Goal: Task Accomplishment & Management: Use online tool/utility

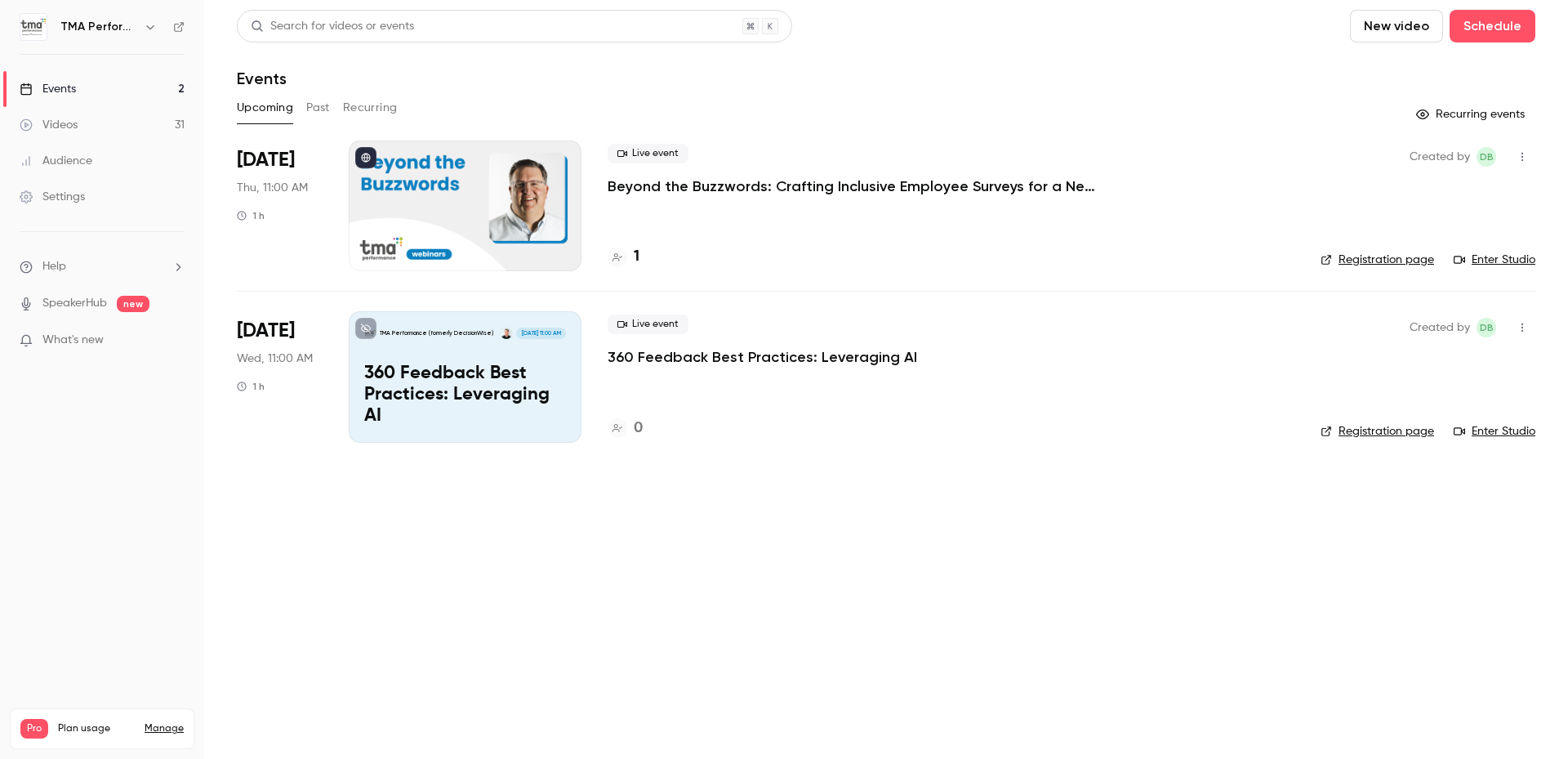
click at [637, 252] on h4 "1" at bounding box center [636, 257] width 6 height 22
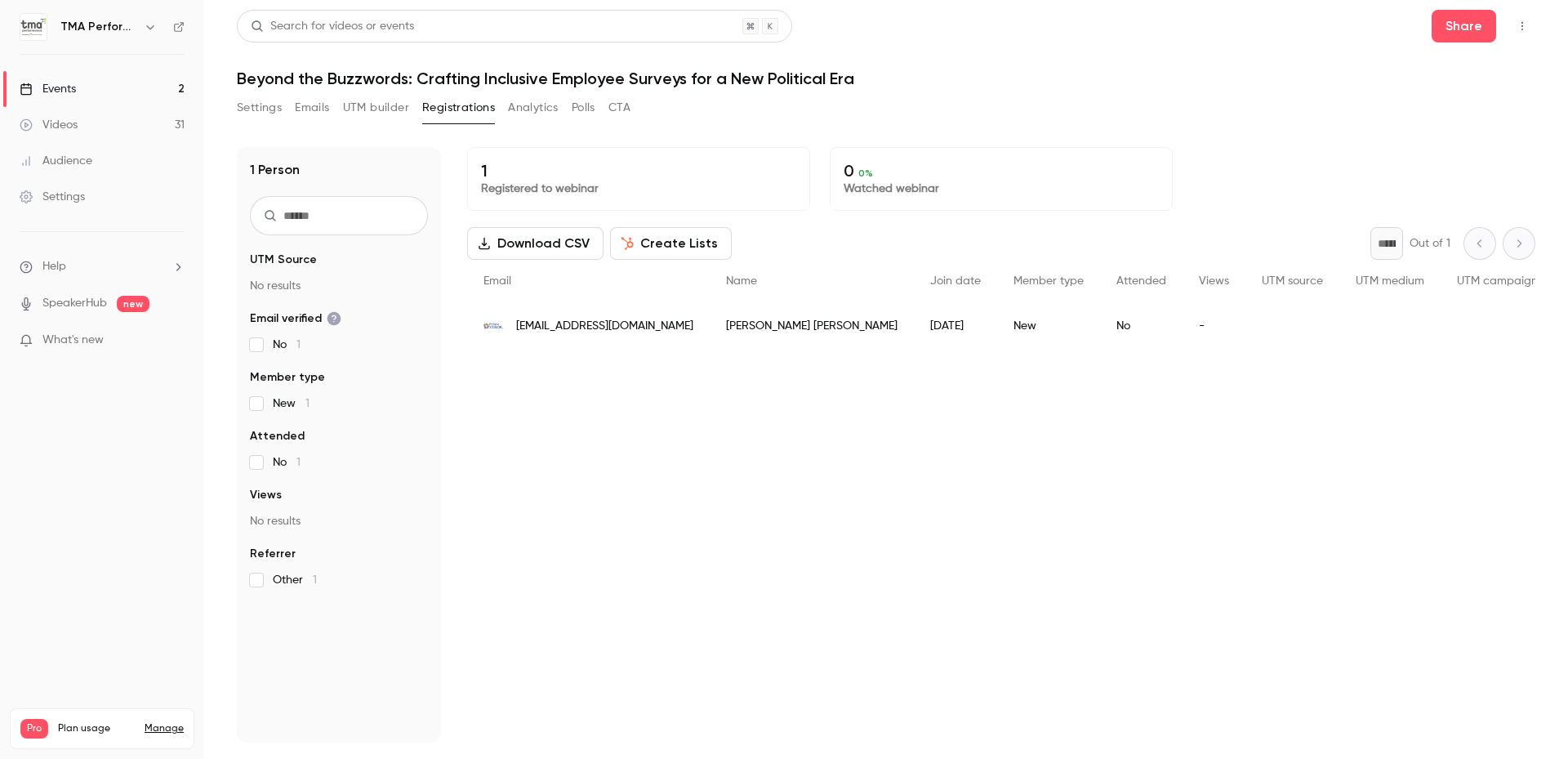
click at [982, 116] on div "Settings Emails UTM builder Registrations Analytics Polls CTA" at bounding box center [886, 111] width 1298 height 32
click at [375, 109] on button "UTM builder" at bounding box center [376, 108] width 66 height 26
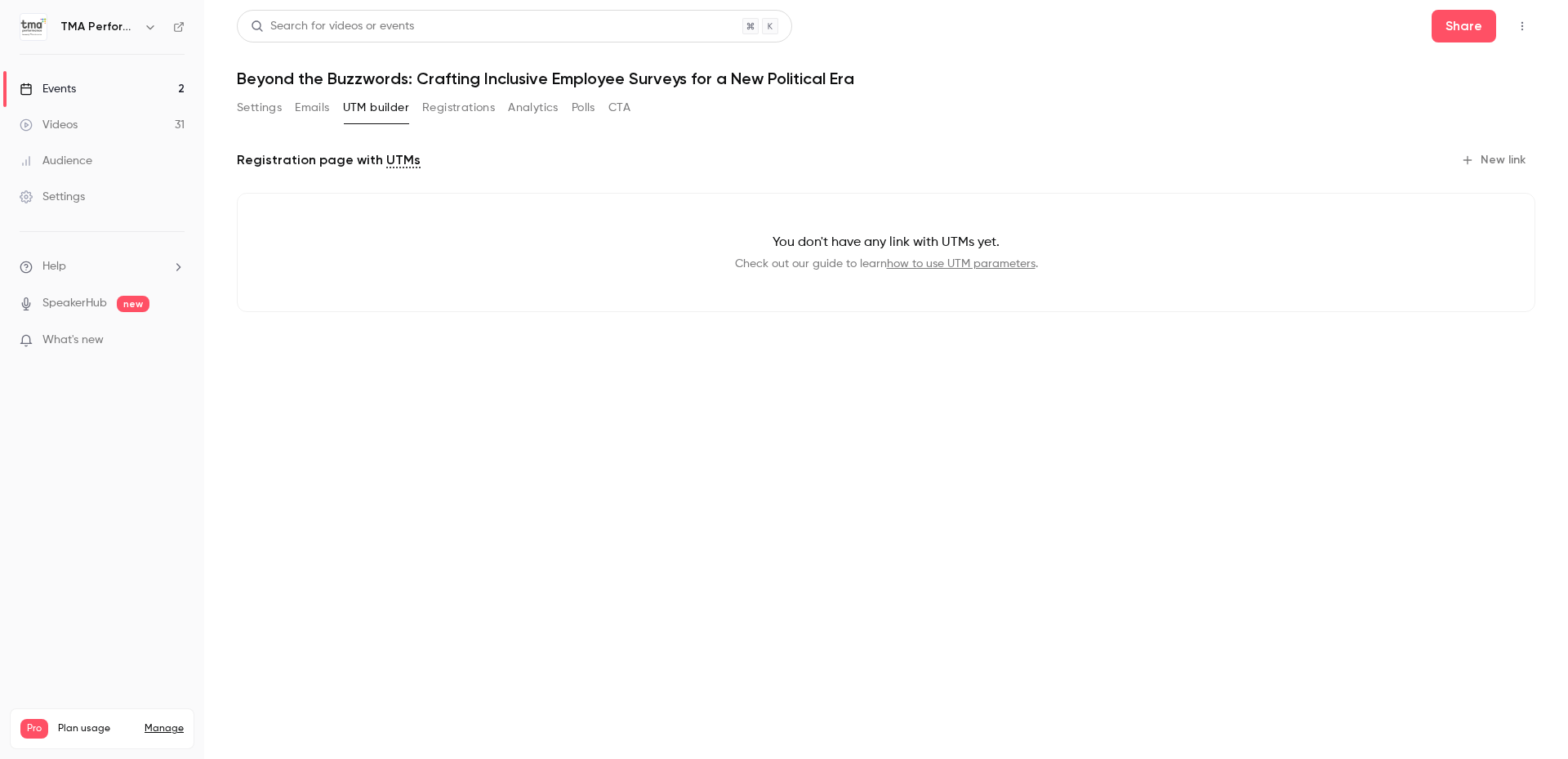
click at [1496, 160] on button "New link" at bounding box center [1494, 160] width 80 height 26
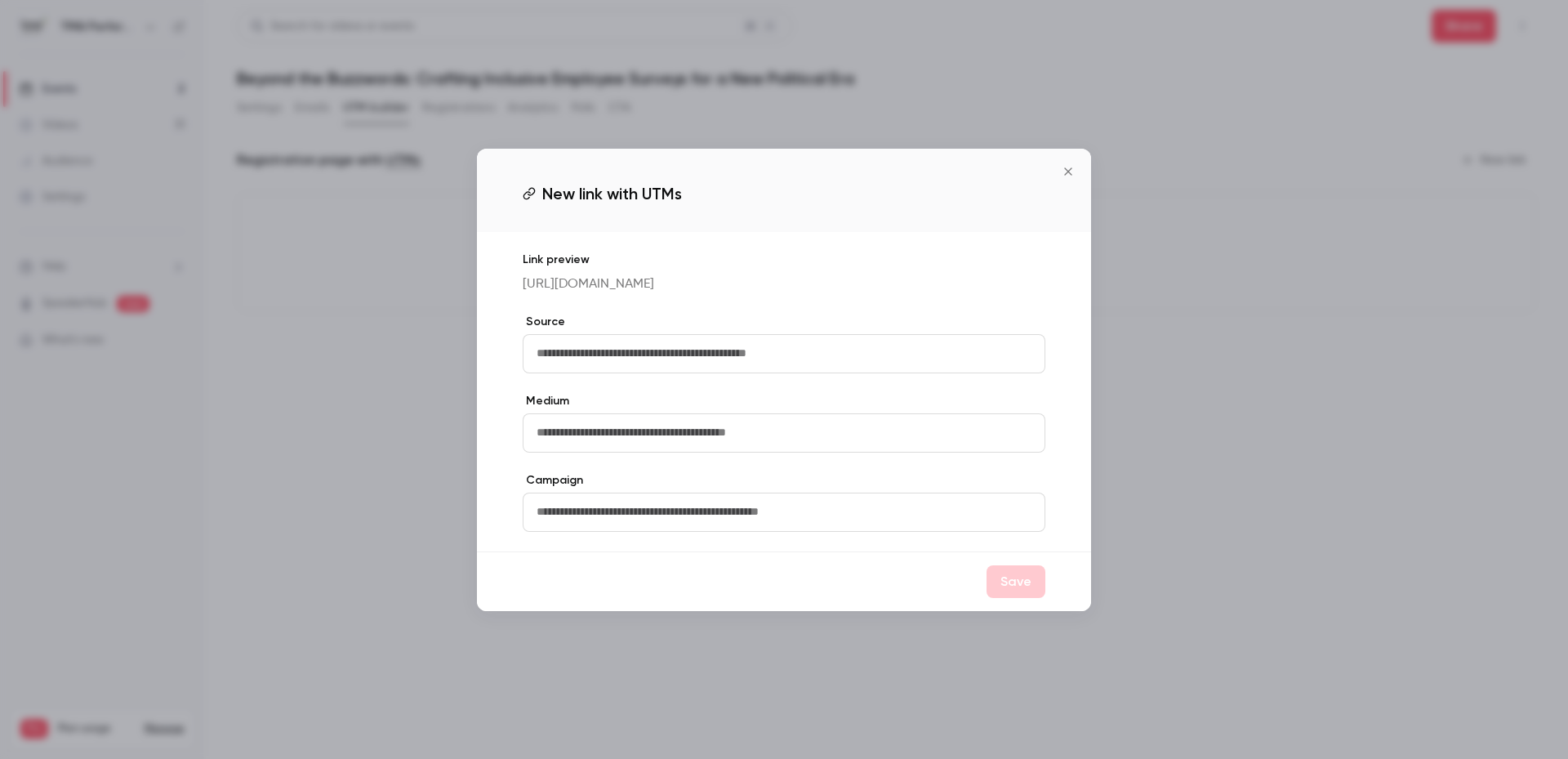
click at [658, 336] on input "text" at bounding box center [784, 354] width 523 height 39
click at [662, 350] on input "text" at bounding box center [784, 354] width 523 height 39
type input "*******"
click at [719, 516] on input "text" at bounding box center [784, 512] width 523 height 39
type input "*******"
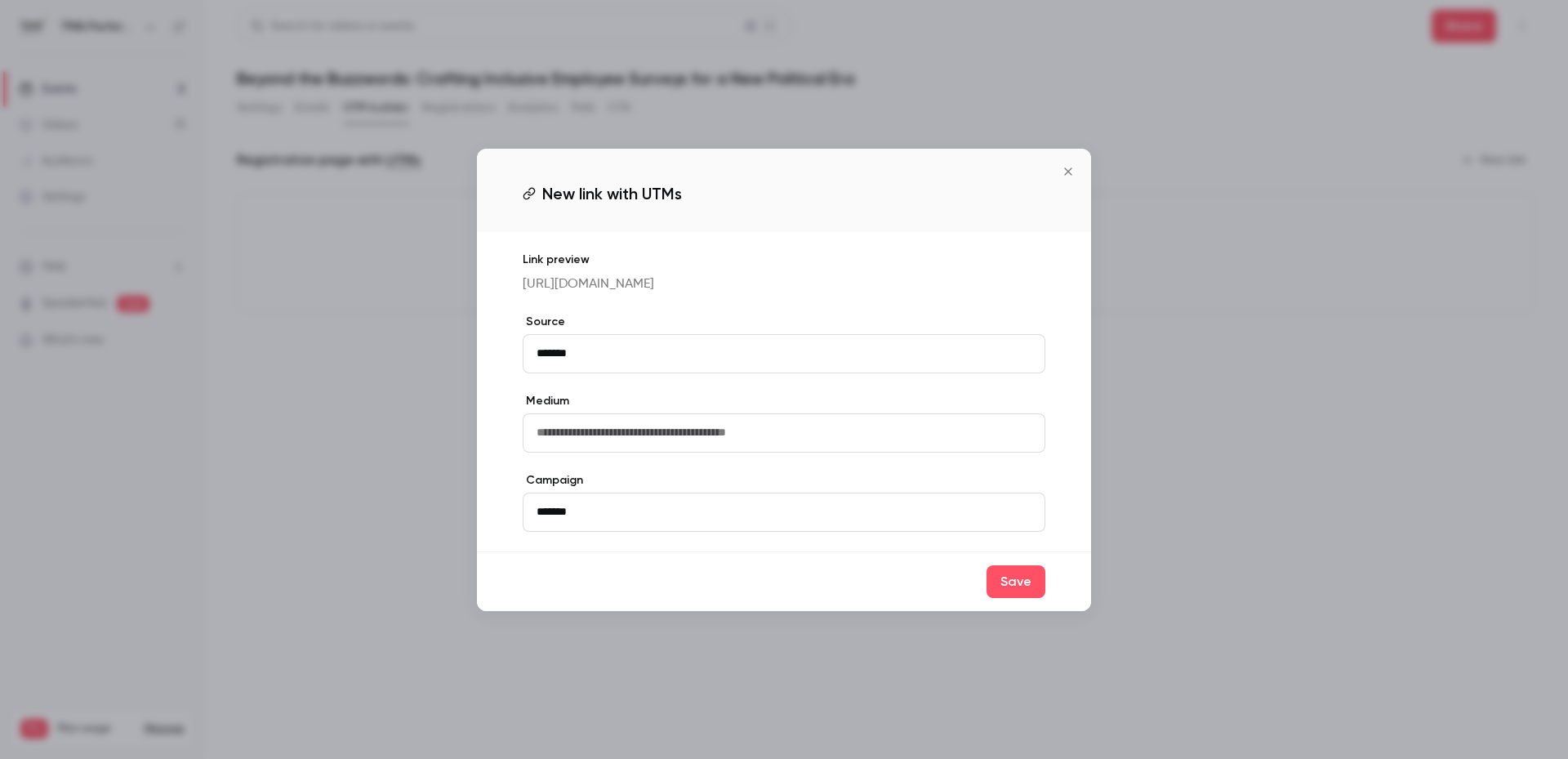
click at [731, 551] on div "Link preview [URL][DOMAIN_NAME] Source ******* Medium Campaign *******" at bounding box center [784, 392] width 614 height 320
click at [1030, 595] on button "Save" at bounding box center [1016, 581] width 59 height 32
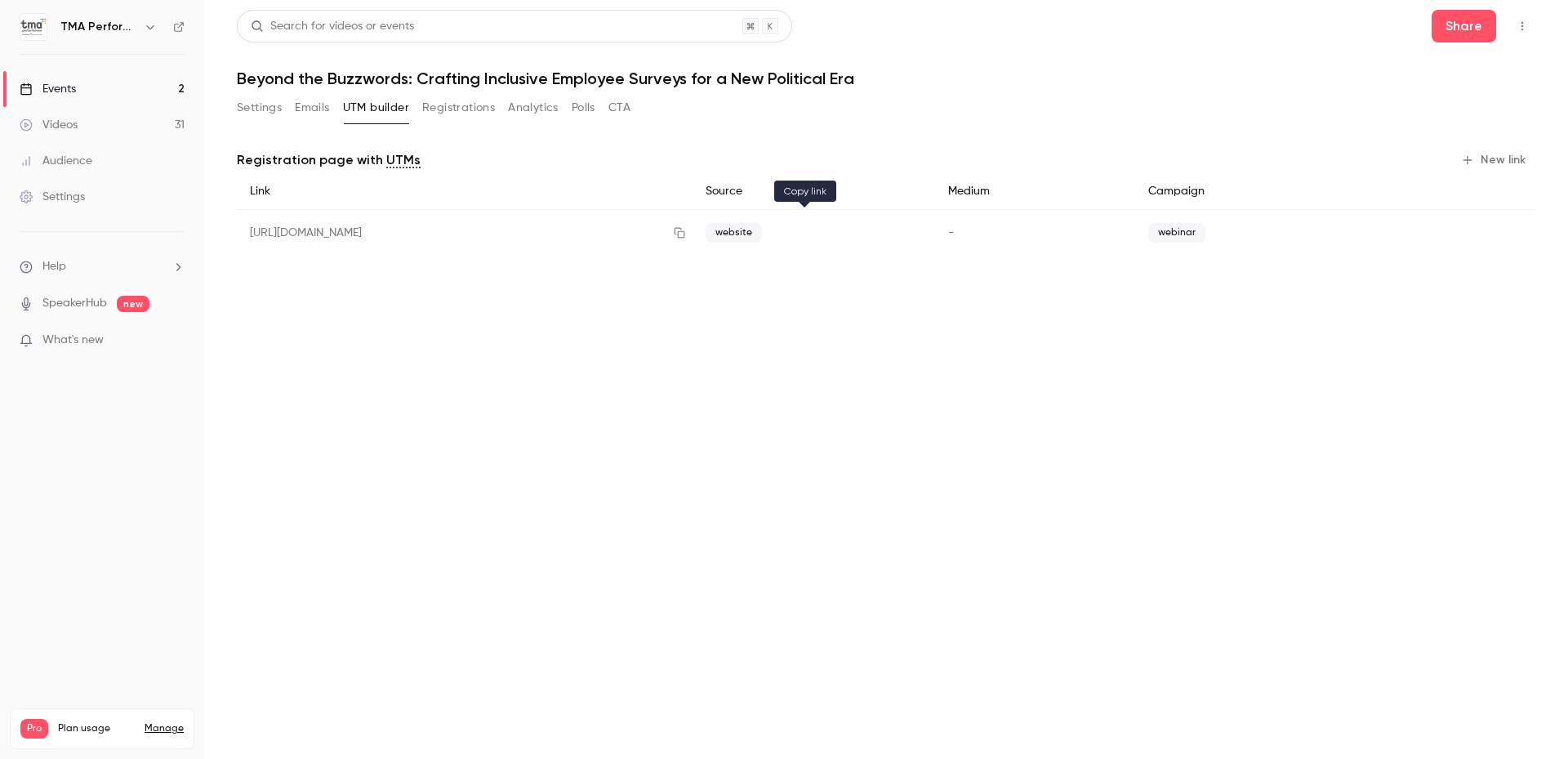
click at [686, 232] on icon "button" at bounding box center [679, 233] width 13 height 12
click at [686, 235] on icon "button" at bounding box center [679, 233] width 13 height 12
click at [76, 83] on div "Events" at bounding box center [47, 88] width 56 height 17
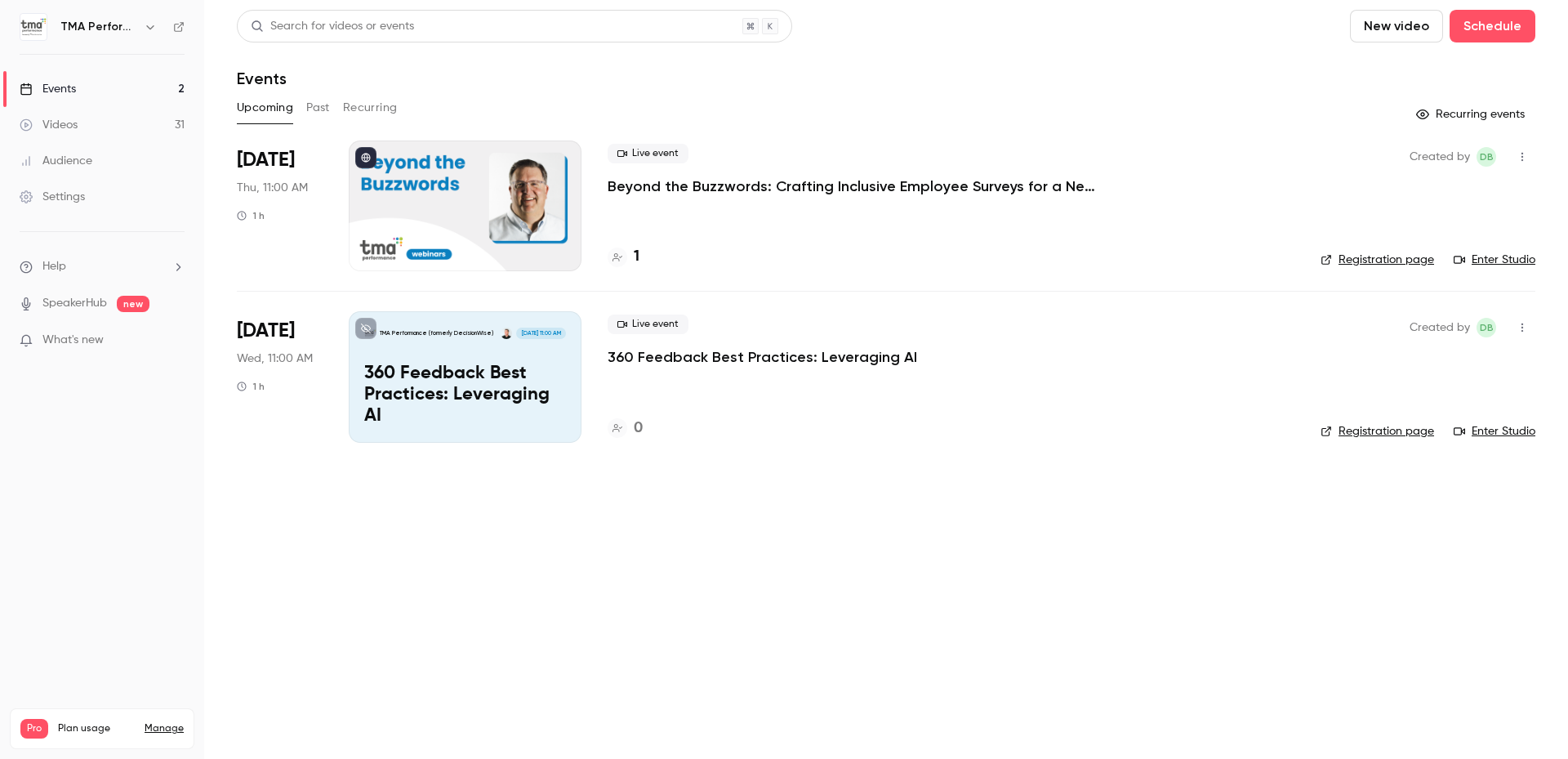
click at [63, 120] on div "Videos" at bounding box center [48, 125] width 58 height 17
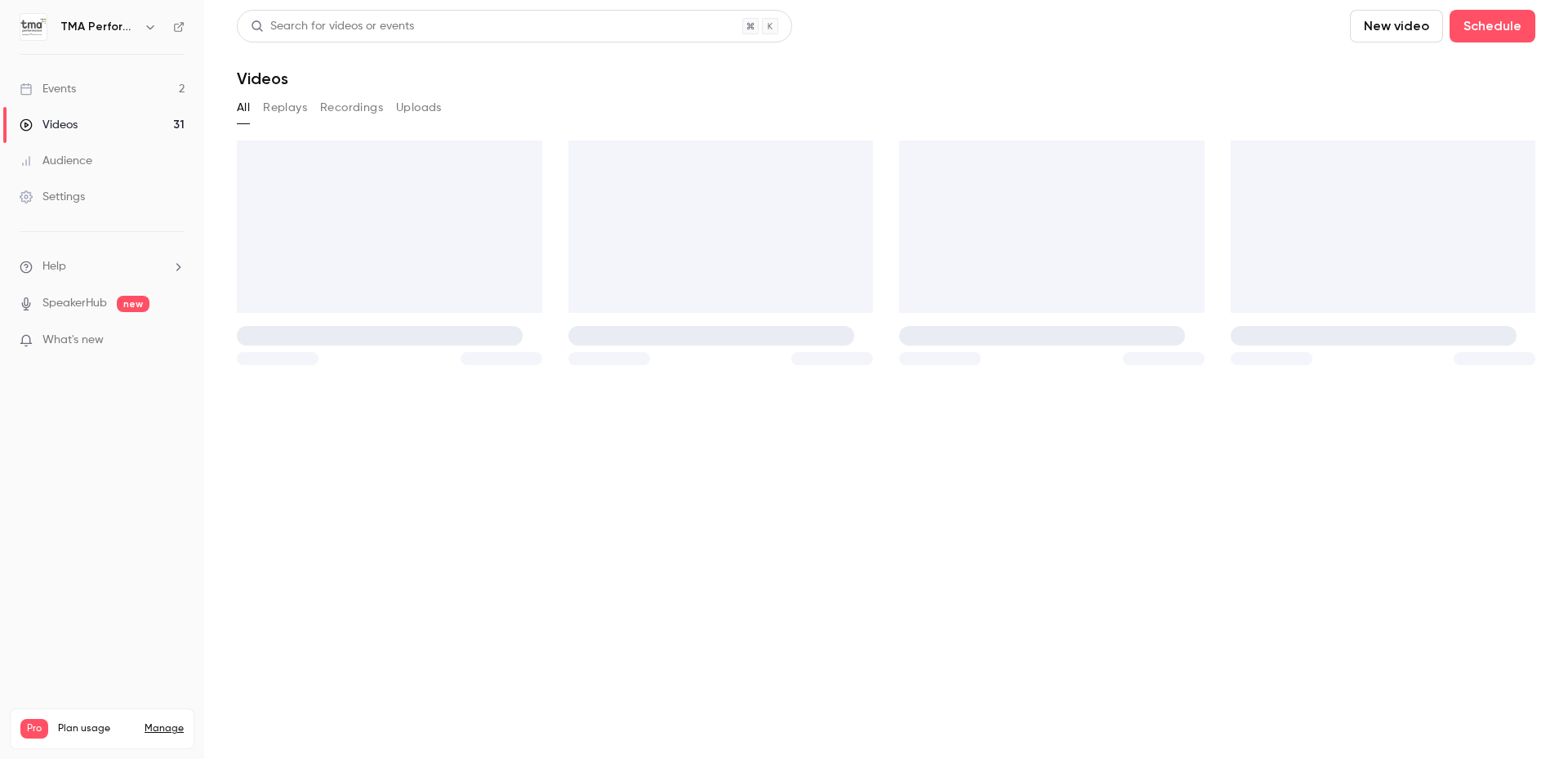
click at [63, 94] on div "Events" at bounding box center [47, 88] width 56 height 17
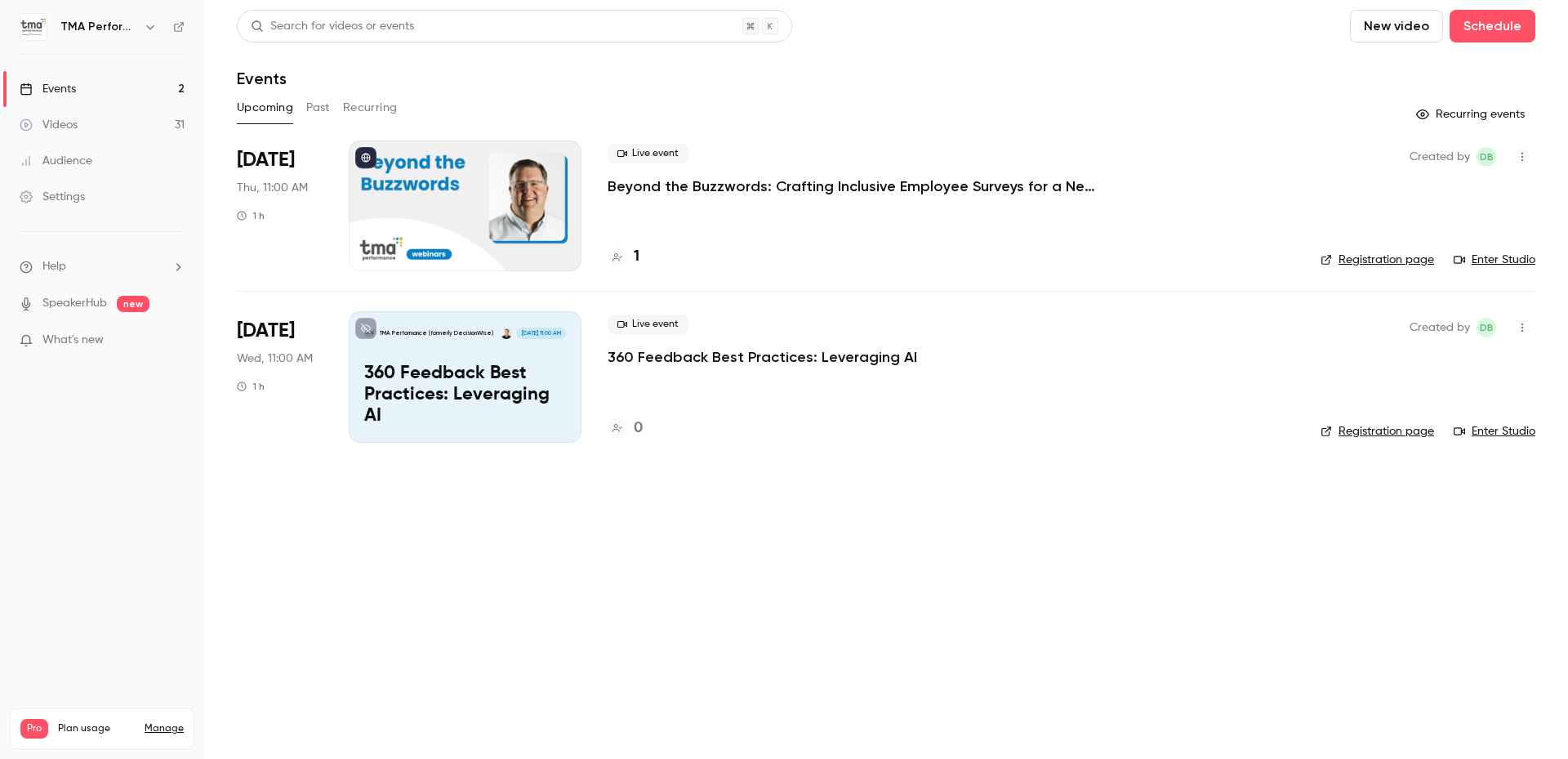
click at [310, 108] on button "Past" at bounding box center [318, 108] width 24 height 26
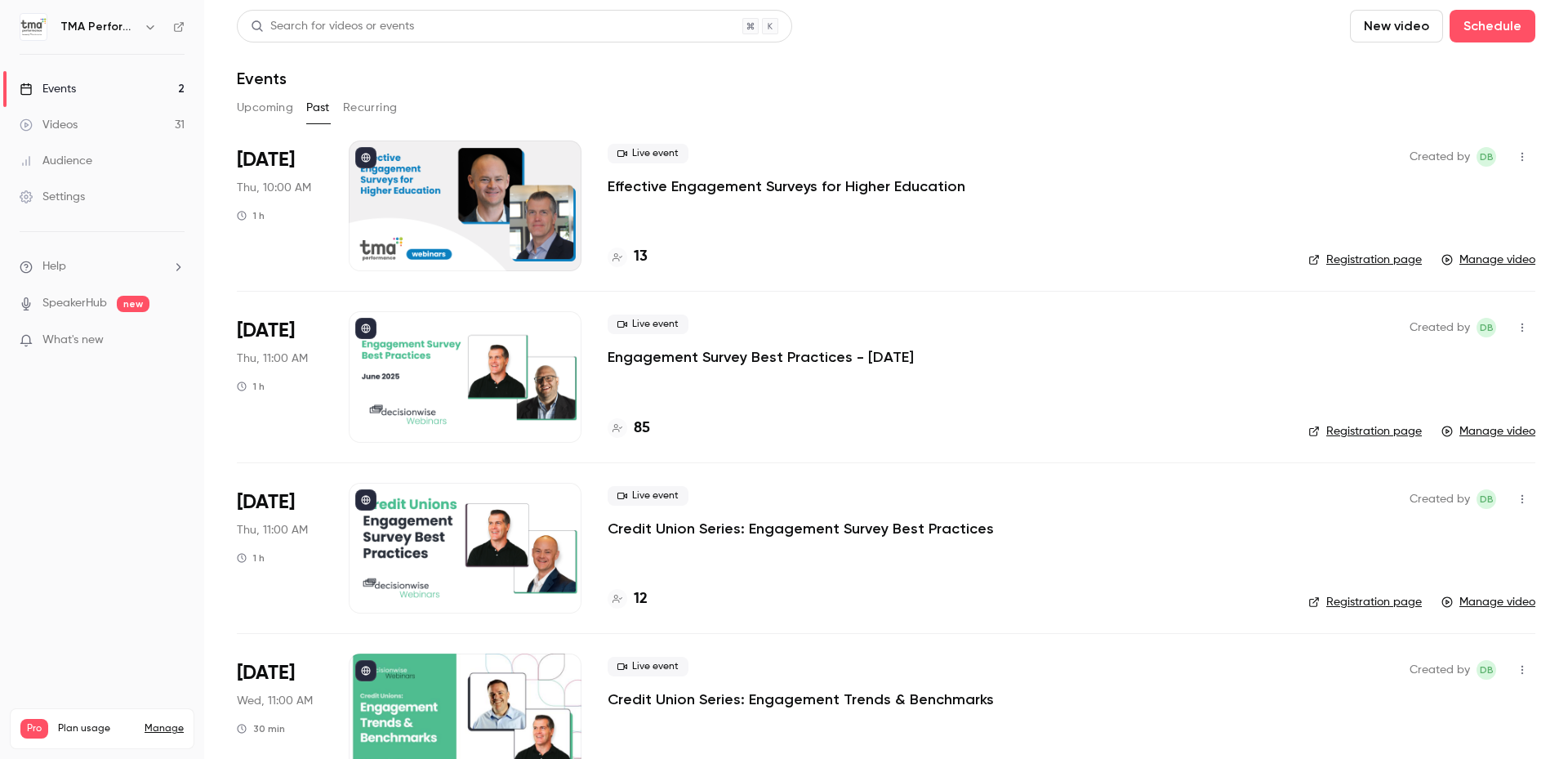
click at [1056, 113] on div "Upcoming Past Recurring" at bounding box center [886, 108] width 1298 height 26
click at [1154, 54] on header "Search for videos or events New video Schedule Events" at bounding box center [886, 49] width 1298 height 78
click at [1371, 261] on link "Registration page" at bounding box center [1365, 259] width 114 height 17
